Goal: Navigation & Orientation: Find specific page/section

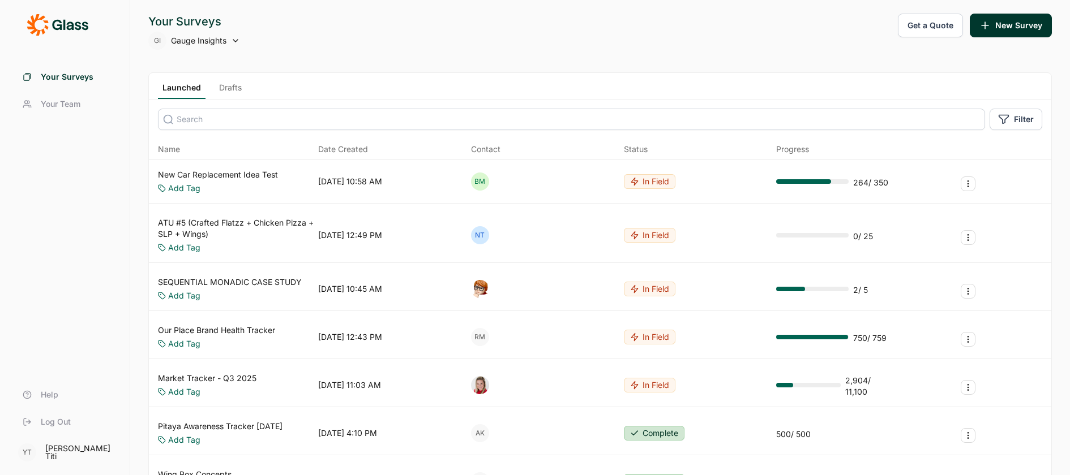
click at [76, 102] on span "Your Team" at bounding box center [61, 103] width 40 height 11
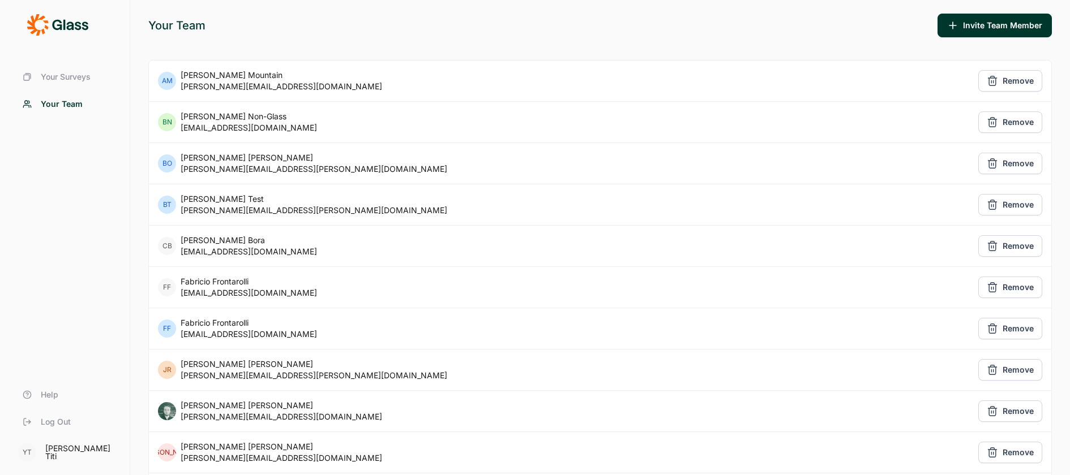
click at [79, 74] on span "Your Surveys" at bounding box center [66, 76] width 50 height 11
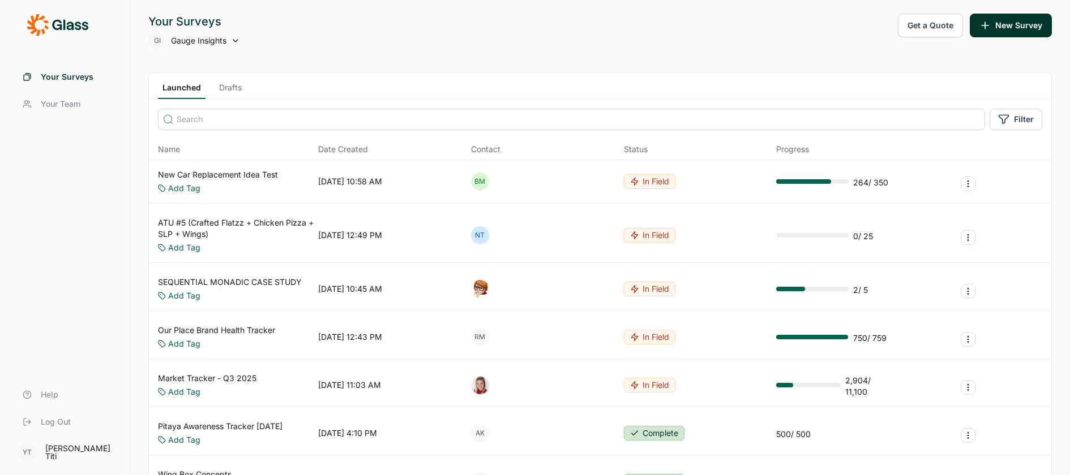
click at [68, 95] on link "Your Team" at bounding box center [65, 104] width 102 height 27
